Goal: Task Accomplishment & Management: Manage account settings

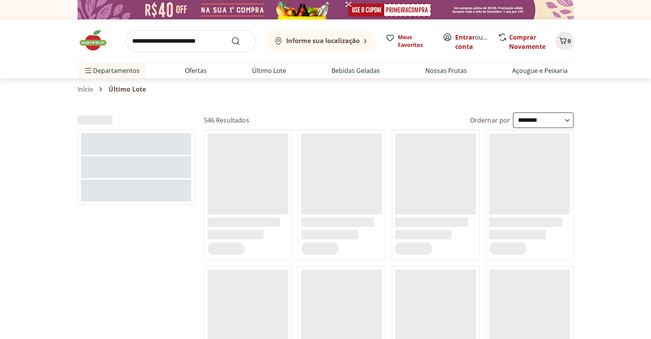
select select "**********"
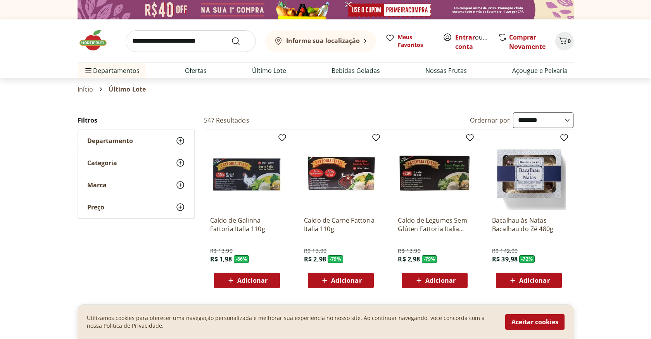
click at [468, 38] on link "Entrar" at bounding box center [465, 37] width 20 height 9
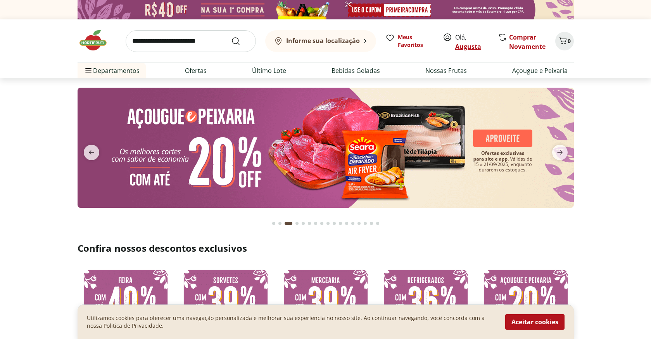
click at [460, 43] on link "Augusta" at bounding box center [468, 46] width 26 height 9
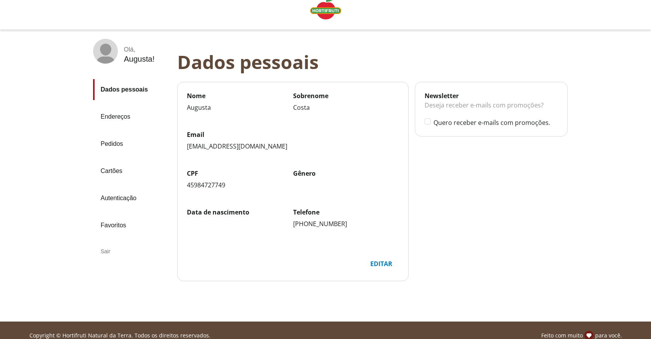
scroll to position [10, 0]
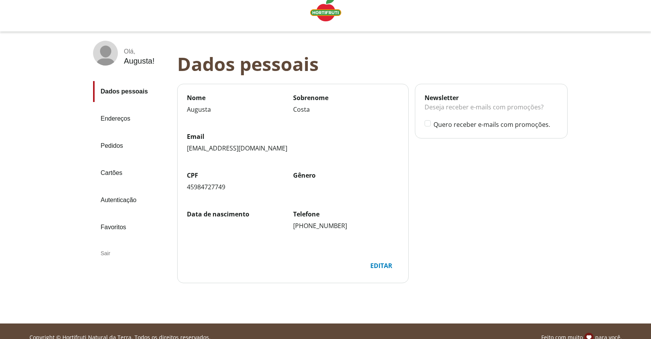
click at [380, 266] on div "Editar" at bounding box center [381, 265] width 34 height 15
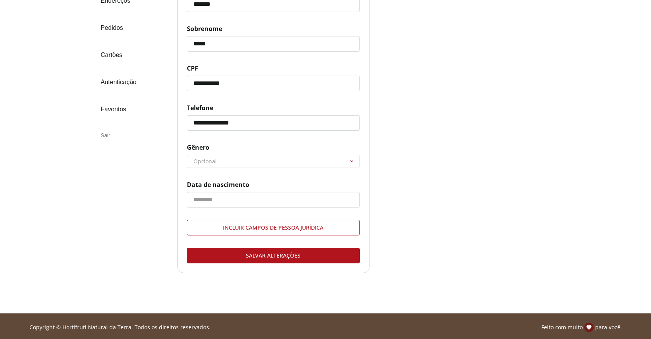
scroll to position [130, 0]
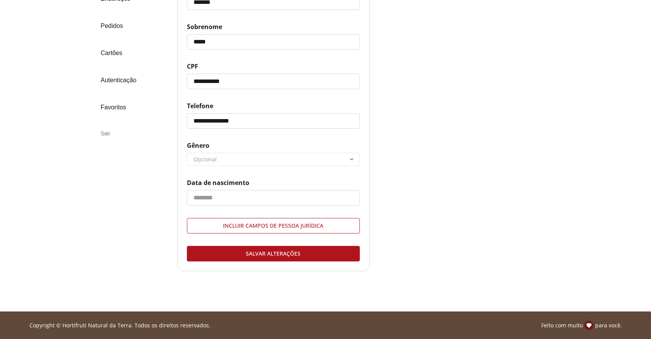
click at [208, 158] on select "******** ********* ********" at bounding box center [273, 159] width 172 height 12
select select "******"
click at [187, 153] on select "******** ********* ********" at bounding box center [273, 159] width 172 height 12
click at [211, 196] on input "Data de nascimento" at bounding box center [273, 198] width 173 height 16
type input "**********"
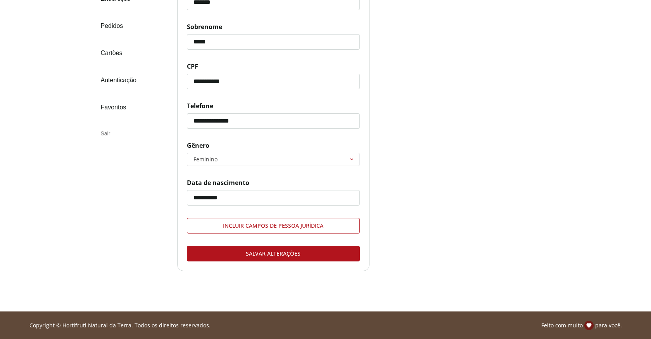
click at [273, 255] on div "Salvar alterações" at bounding box center [273, 253] width 172 height 15
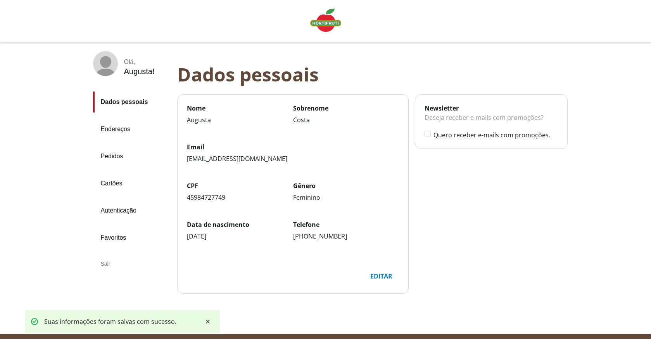
click at [117, 155] on link "Pedidos" at bounding box center [132, 156] width 78 height 21
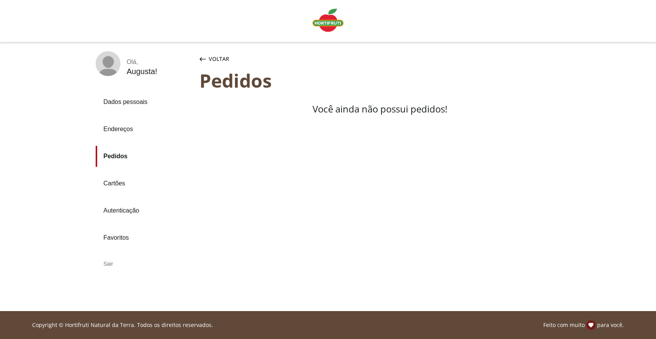
click at [119, 182] on link "Cartões" at bounding box center [145, 183] width 98 height 21
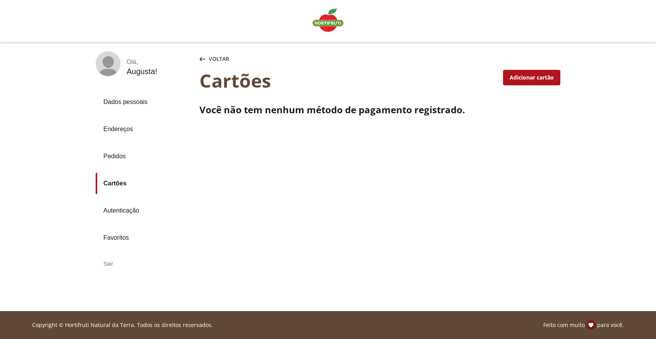
click at [125, 211] on link "Autenticação" at bounding box center [145, 210] width 98 height 21
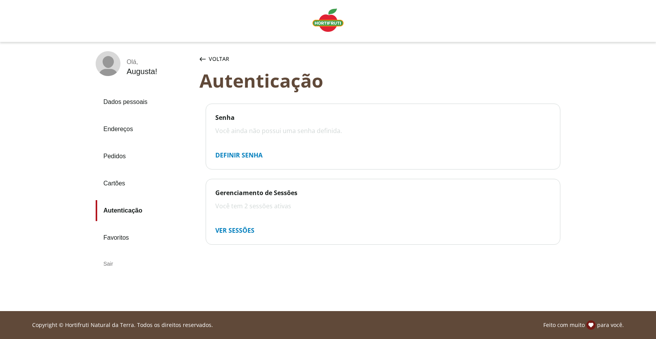
click at [255, 152] on div "Definir senha" at bounding box center [239, 155] width 60 height 16
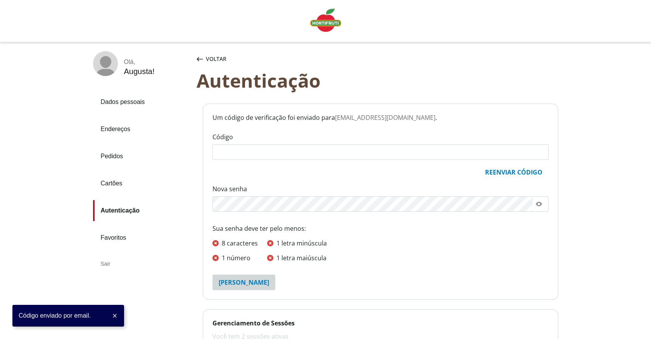
click at [255, 153] on input "Código" at bounding box center [380, 152] width 335 height 15
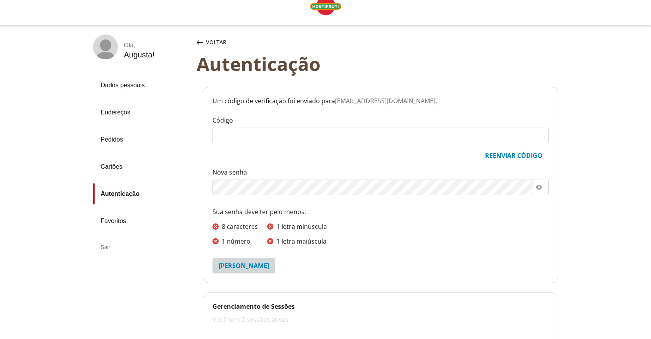
scroll to position [18, 0]
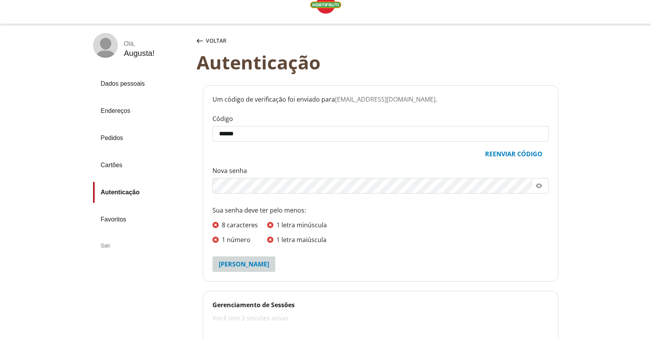
type input "******"
click at [250, 262] on div "Salvar senha" at bounding box center [243, 264] width 63 height 16
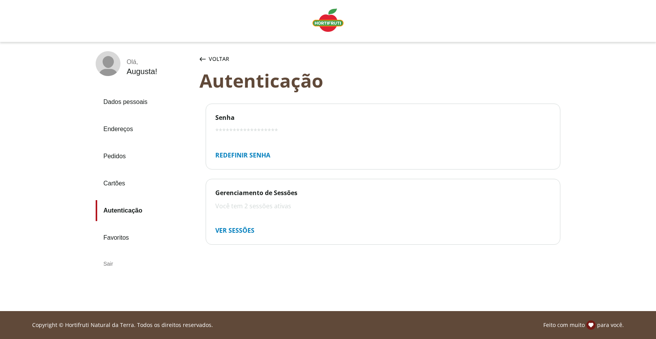
click at [111, 182] on link "Cartões" at bounding box center [145, 183] width 98 height 21
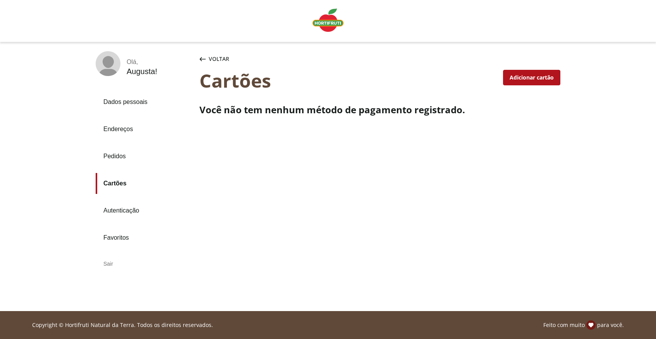
click at [116, 153] on link "Pedidos" at bounding box center [145, 156] width 98 height 21
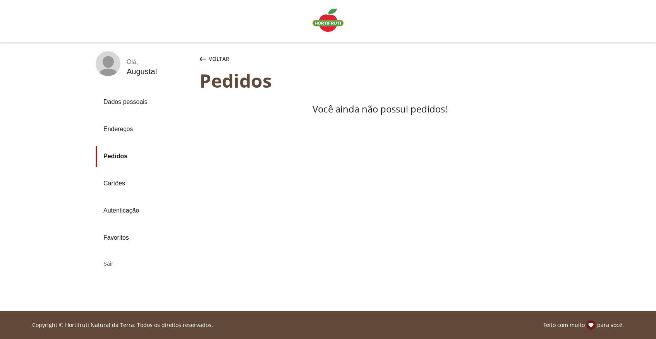
click at [121, 131] on link "Endereços" at bounding box center [145, 129] width 98 height 21
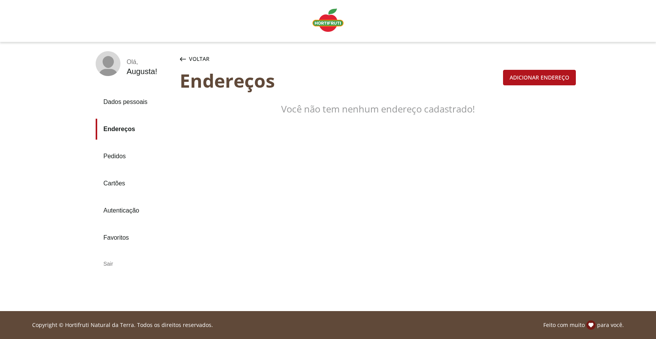
click at [130, 99] on link "Dados pessoais" at bounding box center [135, 101] width 78 height 21
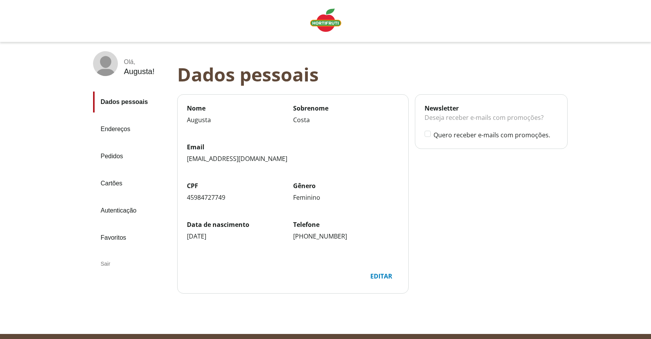
click at [114, 237] on link "Favoritos" at bounding box center [132, 237] width 78 height 21
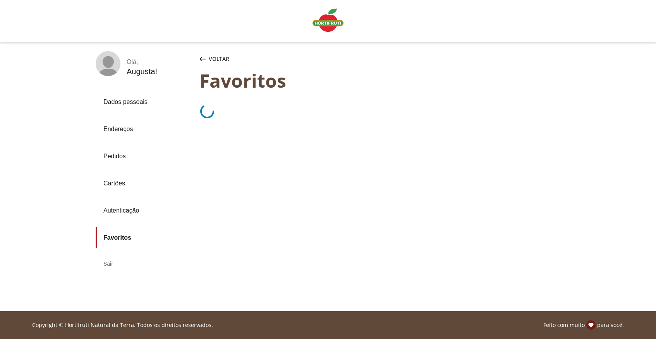
click at [143, 72] on div "Augusta !" at bounding box center [142, 71] width 31 height 9
click at [116, 101] on link "Dados pessoais" at bounding box center [145, 101] width 98 height 21
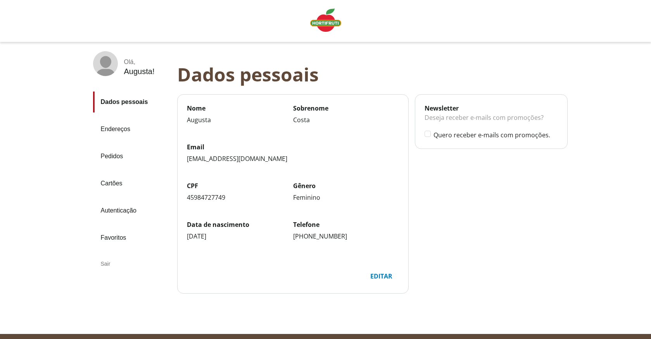
click at [526, 133] on label "Quero receber e-mails com promoções." at bounding box center [495, 135] width 124 height 9
click at [485, 27] on div "Linha de sessão" at bounding box center [325, 21] width 651 height 42
click at [329, 22] on img "Linha de sessão" at bounding box center [325, 20] width 31 height 23
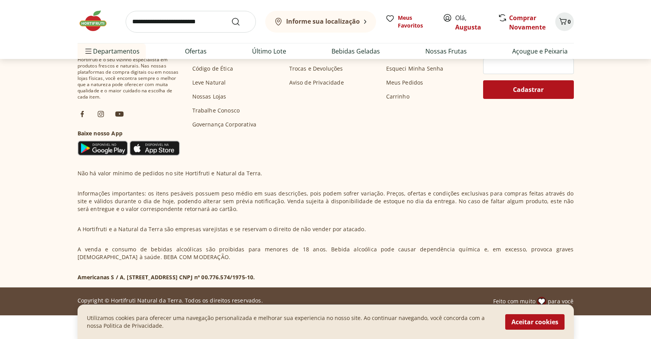
scroll to position [2585, 0]
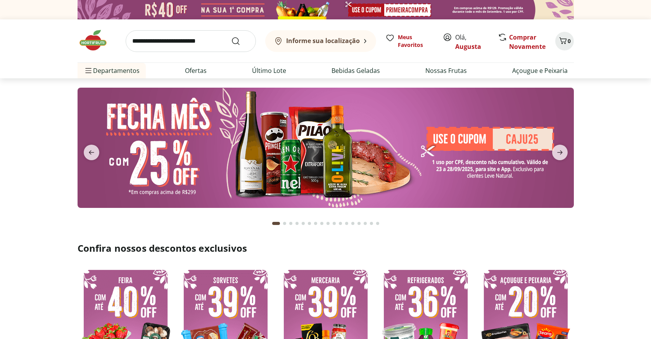
click at [463, 35] on span "Olá, [GEOGRAPHIC_DATA]" at bounding box center [472, 42] width 34 height 19
click at [462, 45] on link "Augusta" at bounding box center [468, 46] width 26 height 9
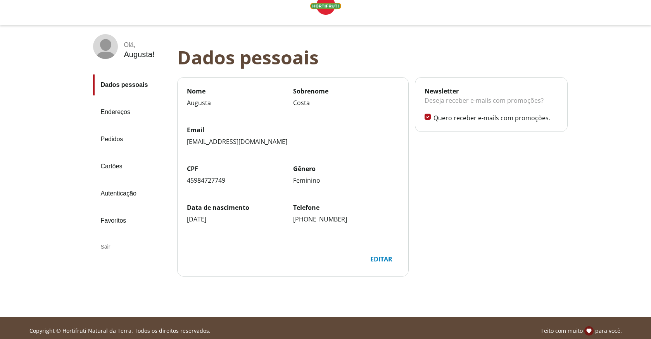
scroll to position [23, 0]
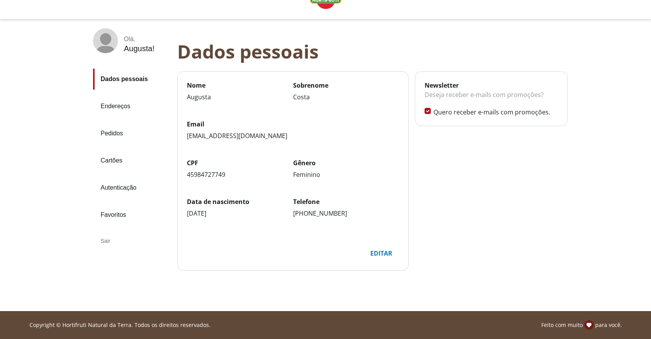
click at [121, 106] on link "Endereços" at bounding box center [132, 106] width 78 height 21
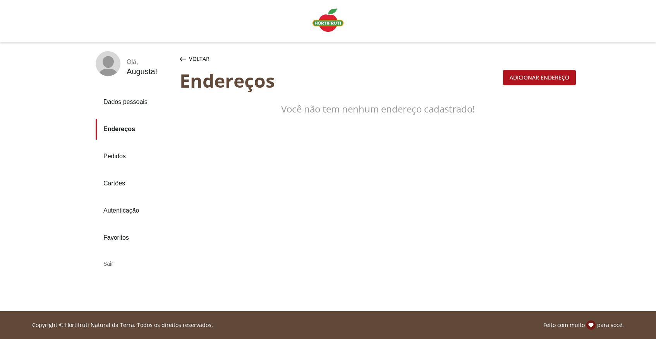
click at [536, 79] on div "Adicionar endereço" at bounding box center [540, 77] width 72 height 15
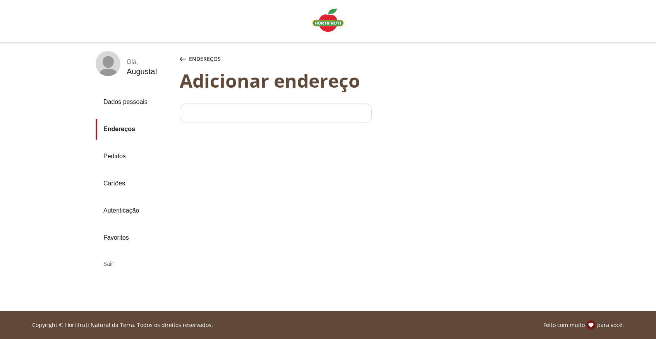
select select "***"
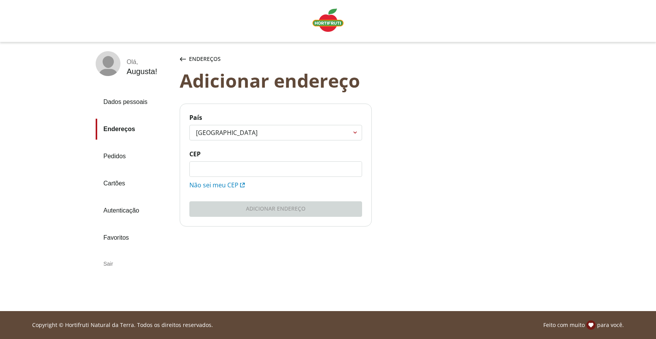
click at [227, 167] on input "CEP" at bounding box center [276, 169] width 172 height 15
type input "*********"
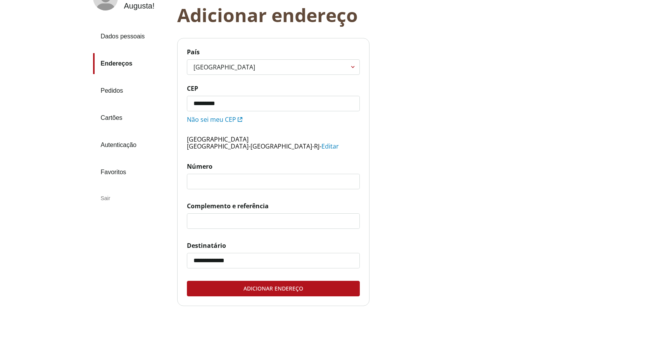
scroll to position [67, 0]
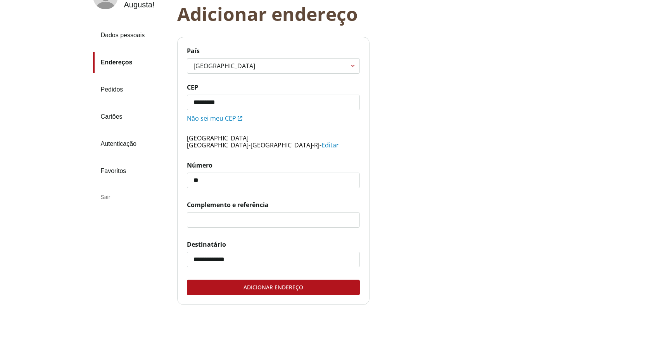
type input "**"
click at [212, 224] on input "Complemento e referência" at bounding box center [273, 219] width 172 height 15
type input "*******"
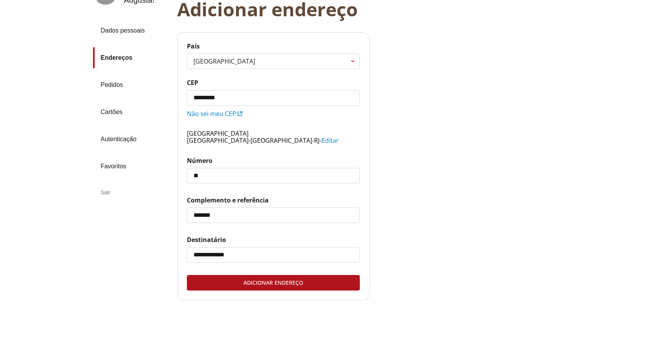
scroll to position [50, 0]
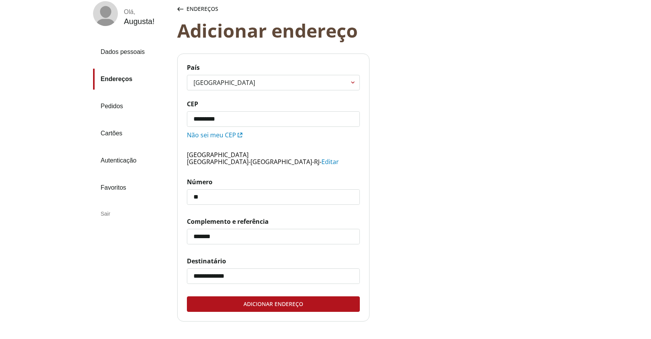
click at [267, 305] on div "Adicionar endereço" at bounding box center [273, 303] width 172 height 15
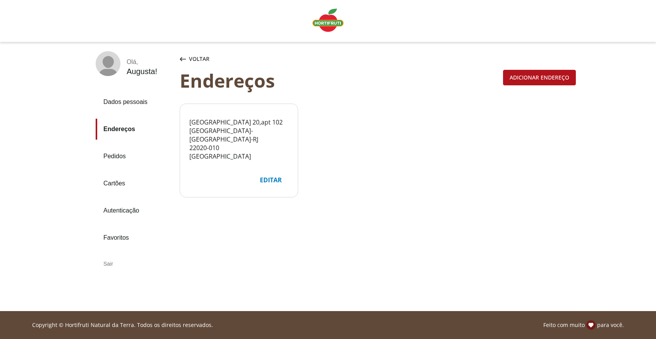
click at [115, 183] on link "Cartões" at bounding box center [135, 183] width 78 height 21
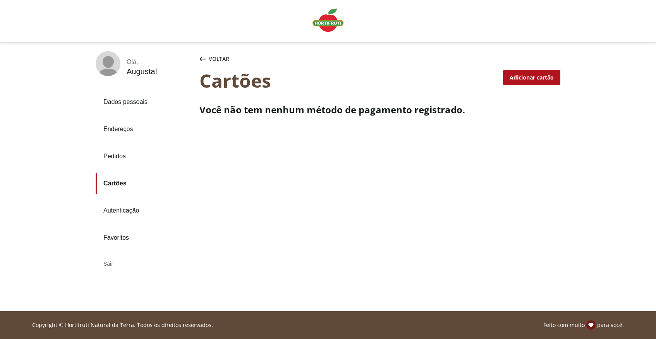
click at [118, 213] on link "Autenticação" at bounding box center [145, 210] width 98 height 21
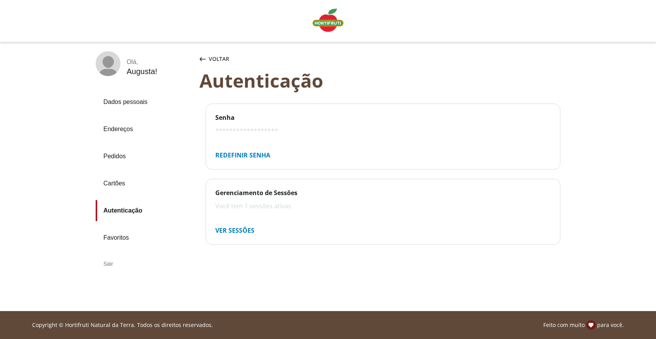
click at [119, 131] on link "Endereços" at bounding box center [145, 129] width 98 height 21
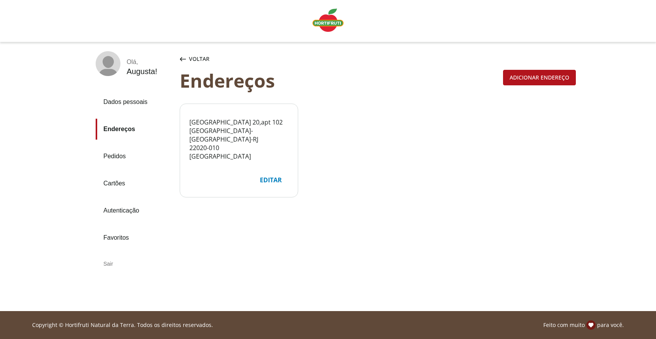
click at [129, 102] on link "Dados pessoais" at bounding box center [135, 101] width 78 height 21
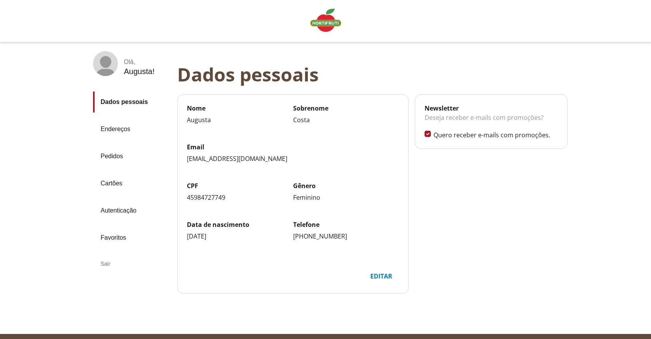
click at [326, 21] on img "Linha de sessão" at bounding box center [325, 20] width 31 height 23
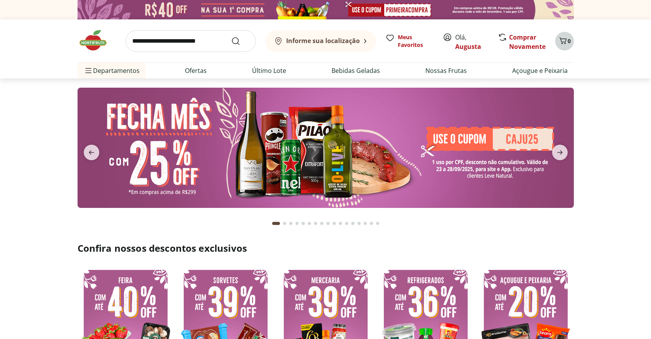
click at [563, 40] on icon "Carrinho" at bounding box center [562, 40] width 9 height 9
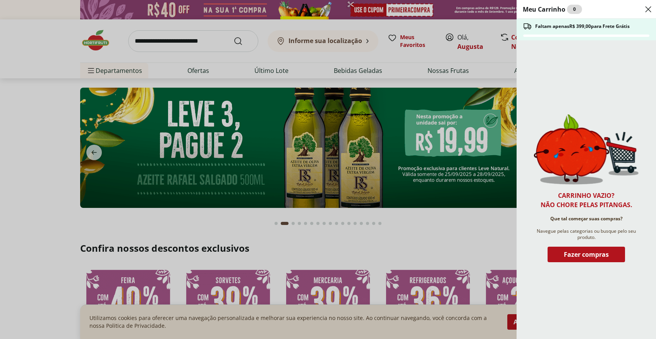
click at [485, 32] on div "Meu Carrinho 0 Faltam apenas R$ 399,00 para Frete Grátis Carrinho vazio? Não ch…" at bounding box center [328, 169] width 656 height 339
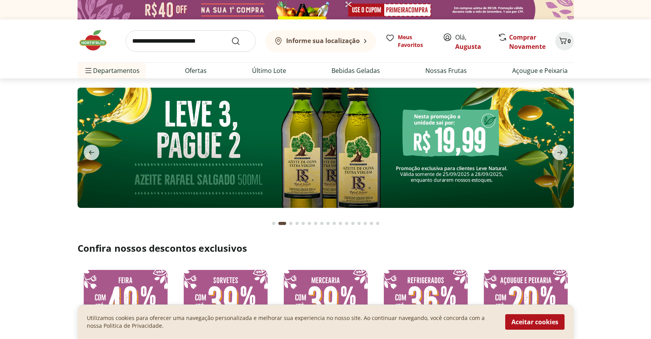
scroll to position [23, 0]
